Goal: Task Accomplishment & Management: Complete application form

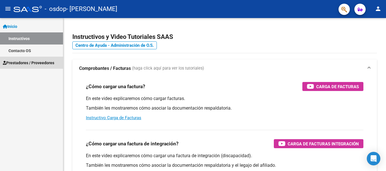
click at [29, 64] on span "Prestadores / Proveedores" at bounding box center [28, 63] width 51 height 6
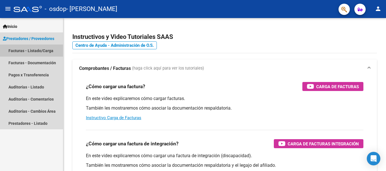
click at [49, 47] on link "Facturas - Listado/Carga" at bounding box center [31, 51] width 63 height 12
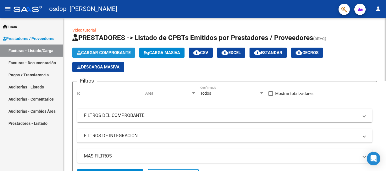
click at [126, 50] on button "Cargar Comprobante" at bounding box center [103, 53] width 63 height 10
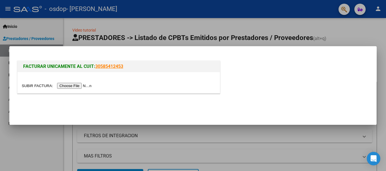
click at [366, 34] on div at bounding box center [193, 85] width 386 height 171
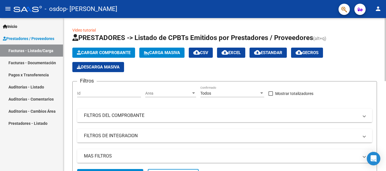
click at [117, 51] on span "Cargar Comprobante" at bounding box center [104, 52] width 54 height 5
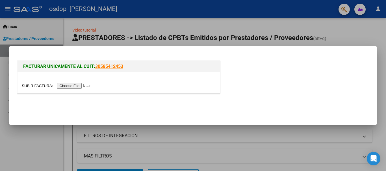
click at [80, 85] on input "file" at bounding box center [57, 86] width 71 height 6
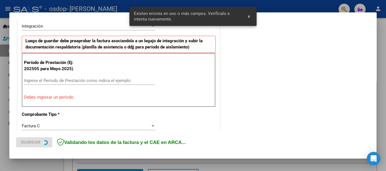
scroll to position [141, 0]
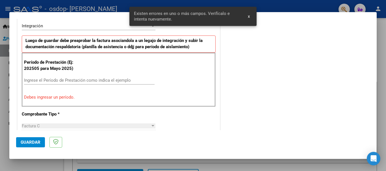
drag, startPoint x: 156, startPoint y: 112, endPoint x: 266, endPoint y: 82, distance: 113.9
click at [266, 82] on div "COMENTARIOS Comentarios del Prestador / Gerenciador:" at bounding box center [295, 136] width 148 height 505
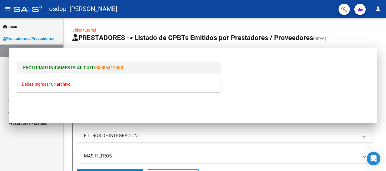
scroll to position [0, 0]
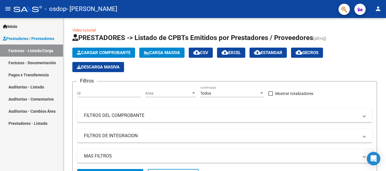
click at [51, 62] on link "Facturas - Documentación" at bounding box center [31, 63] width 63 height 12
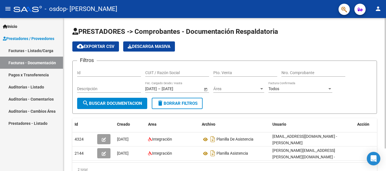
click at [385, 78] on div at bounding box center [384, 83] width 1 height 131
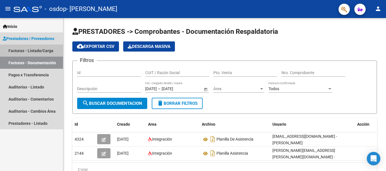
click at [39, 49] on link "Facturas - Listado/Carga" at bounding box center [31, 51] width 63 height 12
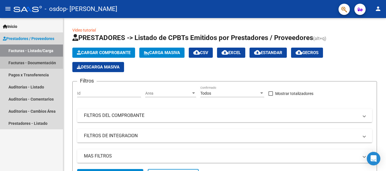
click at [47, 62] on link "Facturas - Documentación" at bounding box center [31, 63] width 63 height 12
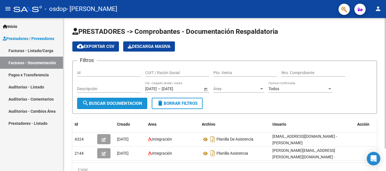
click at [125, 102] on span "search Buscar Documentacion" at bounding box center [112, 103] width 60 height 5
click at [385, 47] on div at bounding box center [384, 83] width 1 height 131
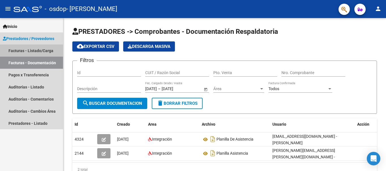
click at [46, 49] on link "Facturas - Listado/Carga" at bounding box center [31, 51] width 63 height 12
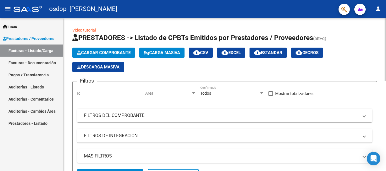
click at [117, 54] on span "Cargar Comprobante" at bounding box center [104, 52] width 54 height 5
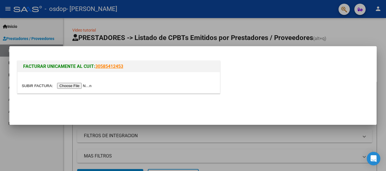
click at [249, 86] on div "FACTURAR UNICAMENTE AL CUIT: 30585412453" at bounding box center [192, 78] width 353 height 37
click at [365, 30] on div at bounding box center [193, 85] width 386 height 171
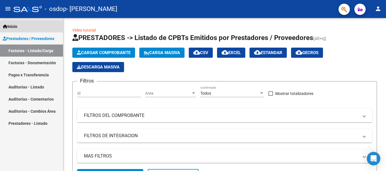
click at [12, 28] on span "Inicio" at bounding box center [10, 26] width 14 height 6
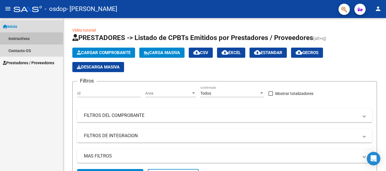
click at [34, 38] on link "Instructivos" at bounding box center [31, 38] width 63 height 12
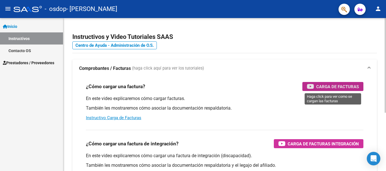
click at [346, 86] on span "Carga de Facturas" at bounding box center [337, 86] width 43 height 7
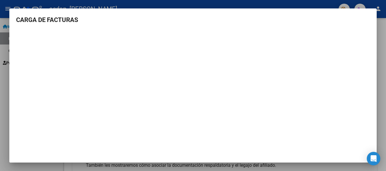
click at [305, 7] on div at bounding box center [193, 85] width 386 height 171
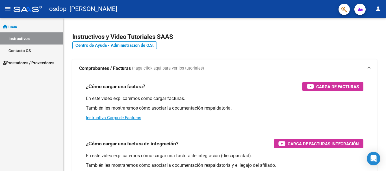
click at [34, 60] on span "Prestadores / Proveedores" at bounding box center [28, 63] width 51 height 6
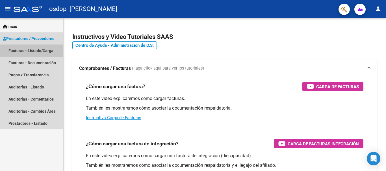
click at [50, 49] on link "Facturas - Listado/Carga" at bounding box center [31, 51] width 63 height 12
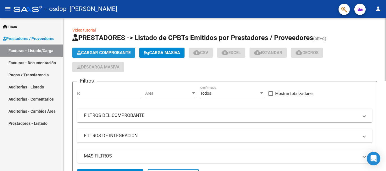
click at [111, 52] on span "Cargar Comprobante" at bounding box center [104, 52] width 54 height 5
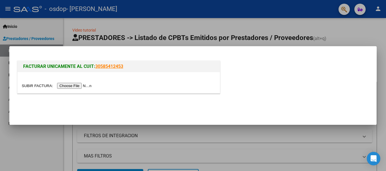
click at [82, 88] on input "file" at bounding box center [57, 86] width 71 height 6
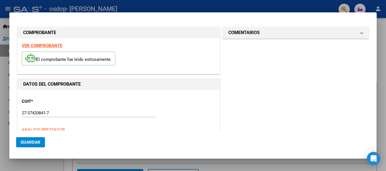
scroll to position [141, 0]
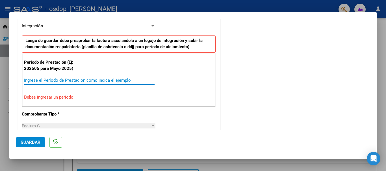
click at [107, 79] on input "Ingrese el Período de Prestación como indica el ejemplo" at bounding box center [89, 80] width 130 height 5
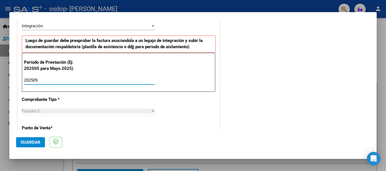
type input "202509"
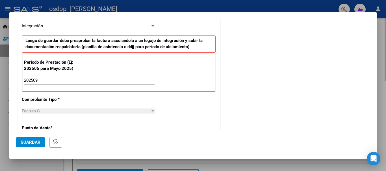
drag, startPoint x: 376, startPoint y: 65, endPoint x: 377, endPoint y: 80, distance: 14.7
click at [377, 80] on div at bounding box center [193, 85] width 386 height 171
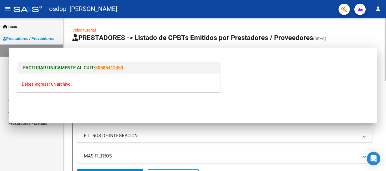
scroll to position [0, 0]
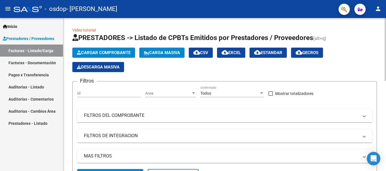
click at [122, 52] on span "Cargar Comprobante" at bounding box center [104, 52] width 54 height 5
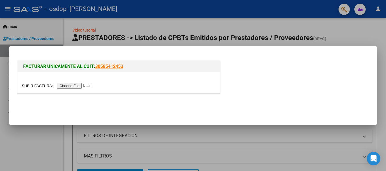
click at [72, 84] on input "file" at bounding box center [57, 86] width 71 height 6
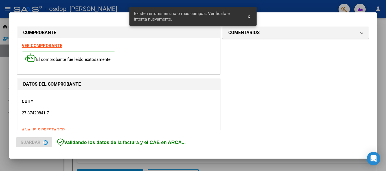
scroll to position [141, 0]
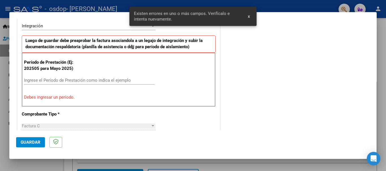
click at [110, 83] on input "Ingrese el Período de Prestación como indica el ejemplo" at bounding box center [89, 80] width 130 height 5
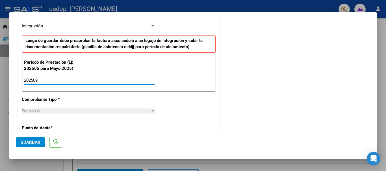
type input "202509"
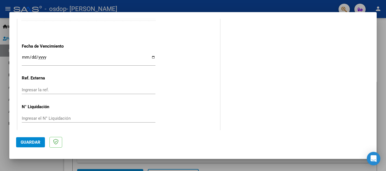
scroll to position [385, 0]
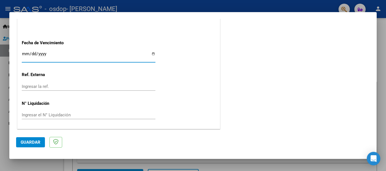
click at [91, 54] on input "Ingresar la fecha" at bounding box center [89, 56] width 134 height 9
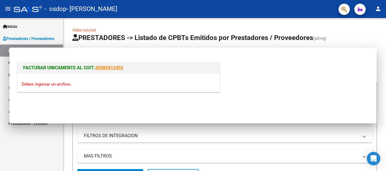
scroll to position [0, 0]
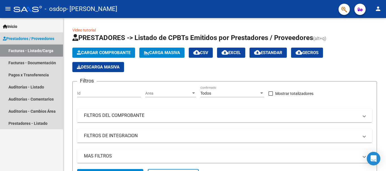
click at [43, 39] on span "Prestadores / Proveedores" at bounding box center [28, 39] width 51 height 6
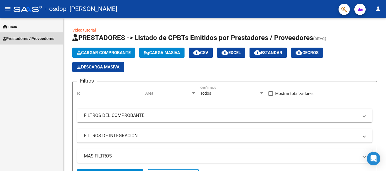
click at [43, 36] on span "Prestadores / Proveedores" at bounding box center [28, 39] width 51 height 6
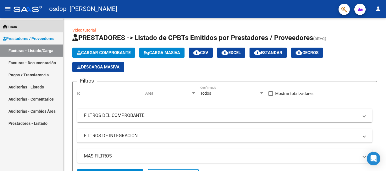
click at [36, 25] on link "Inicio" at bounding box center [31, 26] width 63 height 12
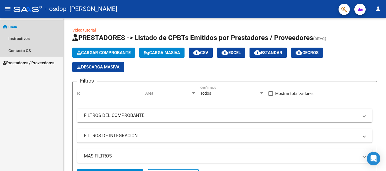
click at [20, 25] on link "Inicio" at bounding box center [31, 26] width 63 height 12
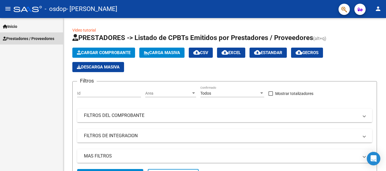
click at [22, 38] on span "Prestadores / Proveedores" at bounding box center [28, 39] width 51 height 6
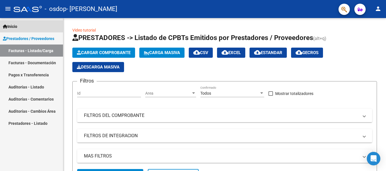
click at [12, 25] on span "Inicio" at bounding box center [10, 26] width 14 height 6
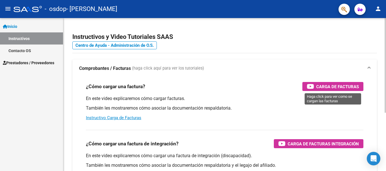
click at [327, 88] on span "Carga de Facturas" at bounding box center [337, 86] width 43 height 7
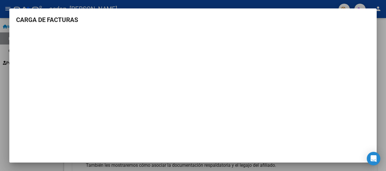
click at [319, 4] on div at bounding box center [193, 85] width 386 height 171
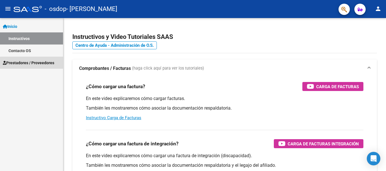
click at [36, 64] on span "Prestadores / Proveedores" at bounding box center [28, 63] width 51 height 6
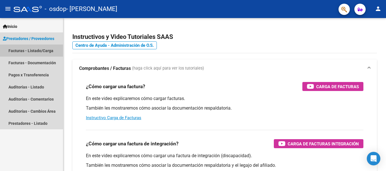
click at [36, 55] on link "Facturas - Listado/Carga" at bounding box center [31, 51] width 63 height 12
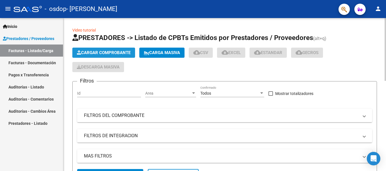
click at [111, 53] on span "Cargar Comprobante" at bounding box center [104, 52] width 54 height 5
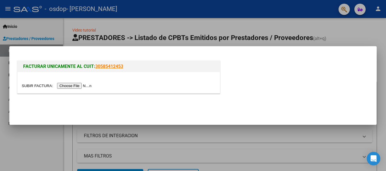
click at [79, 87] on input "file" at bounding box center [57, 86] width 71 height 6
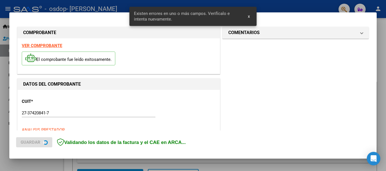
scroll to position [141, 0]
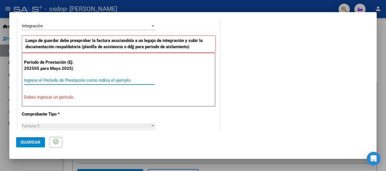
click at [112, 80] on input "Ingrese el Período de Prestación como indica el ejemplo" at bounding box center [89, 80] width 130 height 5
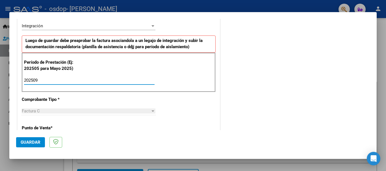
type input "202509"
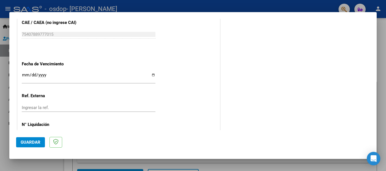
scroll to position [385, 0]
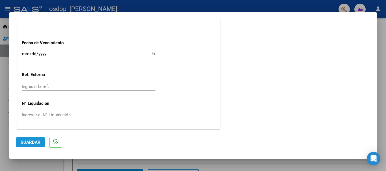
click at [30, 142] on span "Guardar" at bounding box center [31, 142] width 20 height 5
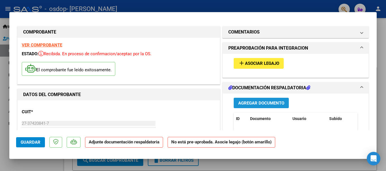
click at [277, 102] on span "Agregar Documento" at bounding box center [261, 103] width 46 height 5
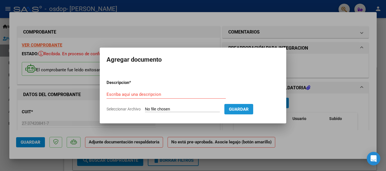
click at [248, 108] on span "Guardar" at bounding box center [239, 109] width 20 height 5
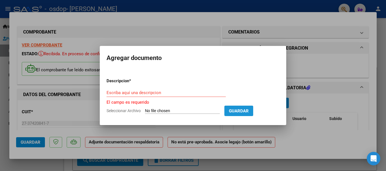
click at [248, 113] on span "Guardar" at bounding box center [239, 111] width 20 height 5
click at [189, 109] on input "Seleccionar Archivo" at bounding box center [182, 111] width 75 height 5
type input "C:\fakepath\[PERSON_NAME] 2025 (3).pdf"
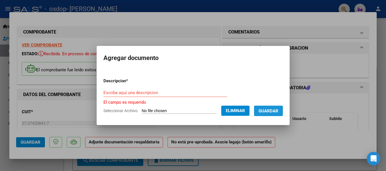
click at [274, 110] on span "Guardar" at bounding box center [268, 111] width 20 height 5
click at [276, 111] on span "Guardar" at bounding box center [268, 111] width 20 height 5
click at [184, 92] on input "Escriba aquí una descripcion" at bounding box center [165, 92] width 124 height 5
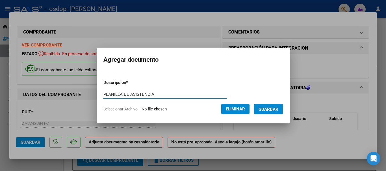
type input "PLANILLA DE ASISTENCIA"
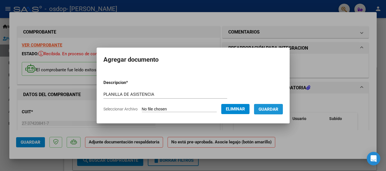
click at [267, 105] on button "Guardar" at bounding box center [268, 109] width 29 height 10
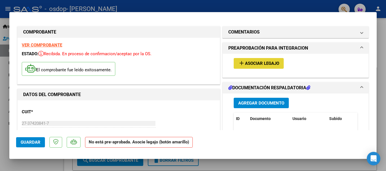
click at [270, 64] on span "Asociar Legajo" at bounding box center [262, 63] width 34 height 5
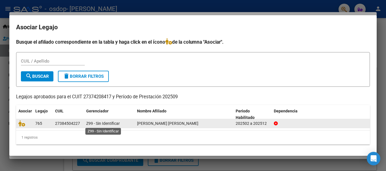
click at [109, 124] on span "Z99 - Sin Identificar" at bounding box center [103, 123] width 34 height 5
click at [228, 124] on div "[PERSON_NAME] [PERSON_NAME]" at bounding box center [184, 124] width 94 height 6
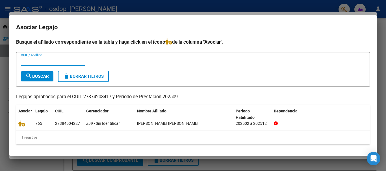
click at [46, 60] on input "CUIL / Apellido" at bounding box center [53, 61] width 64 height 5
click at [27, 111] on span "Asociar" at bounding box center [25, 111] width 14 height 5
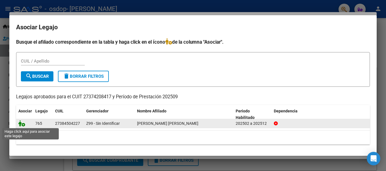
click at [23, 123] on icon at bounding box center [21, 124] width 7 height 6
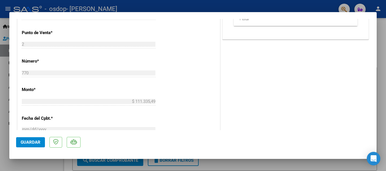
scroll to position [394, 0]
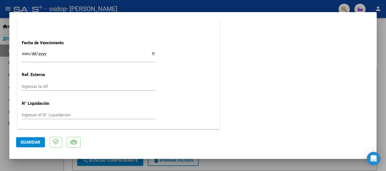
click at [32, 143] on span "Guardar" at bounding box center [31, 142] width 20 height 5
